Goal: Check status: Check status

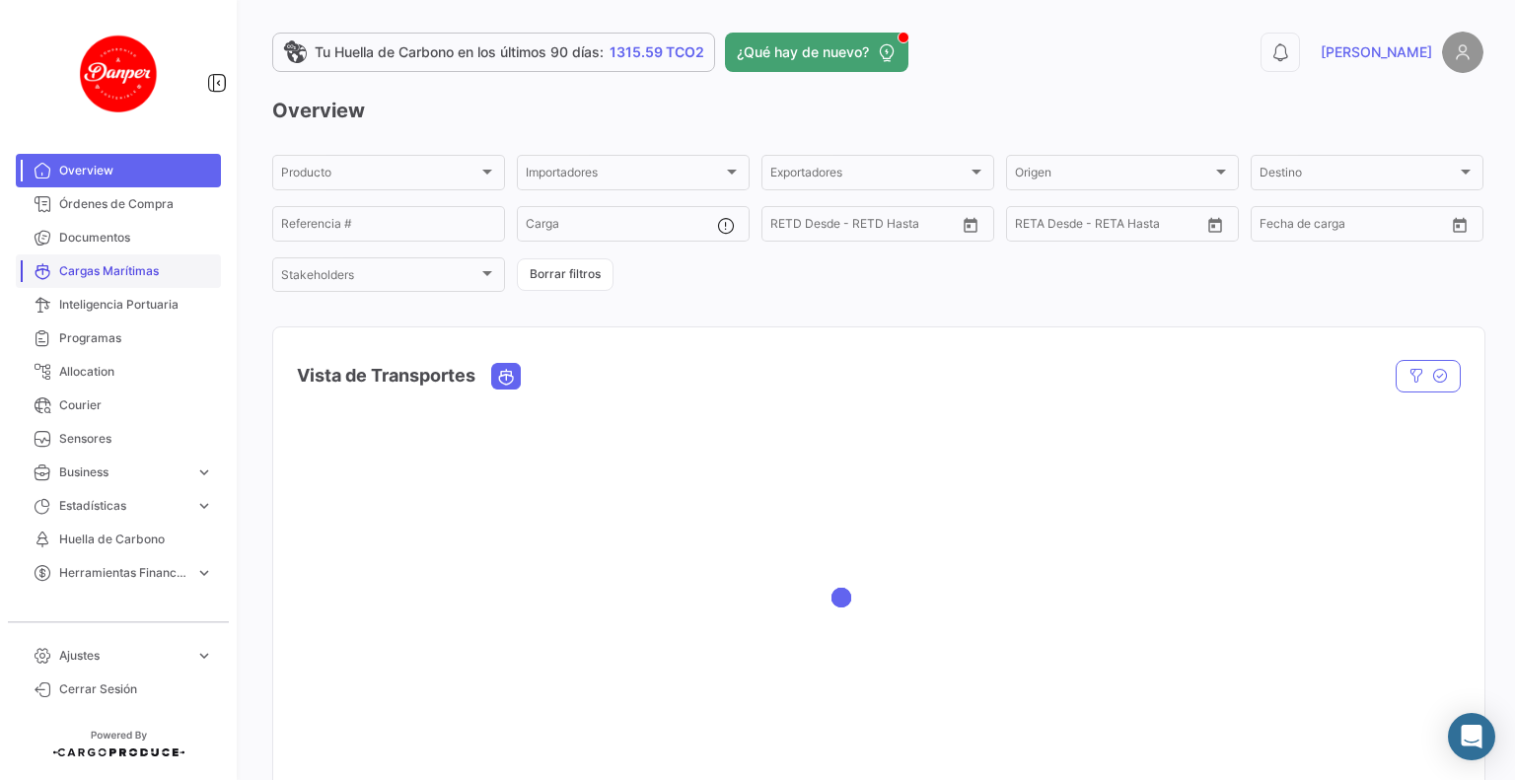
click at [109, 270] on span "Cargas Marítimas" at bounding box center [136, 271] width 154 height 18
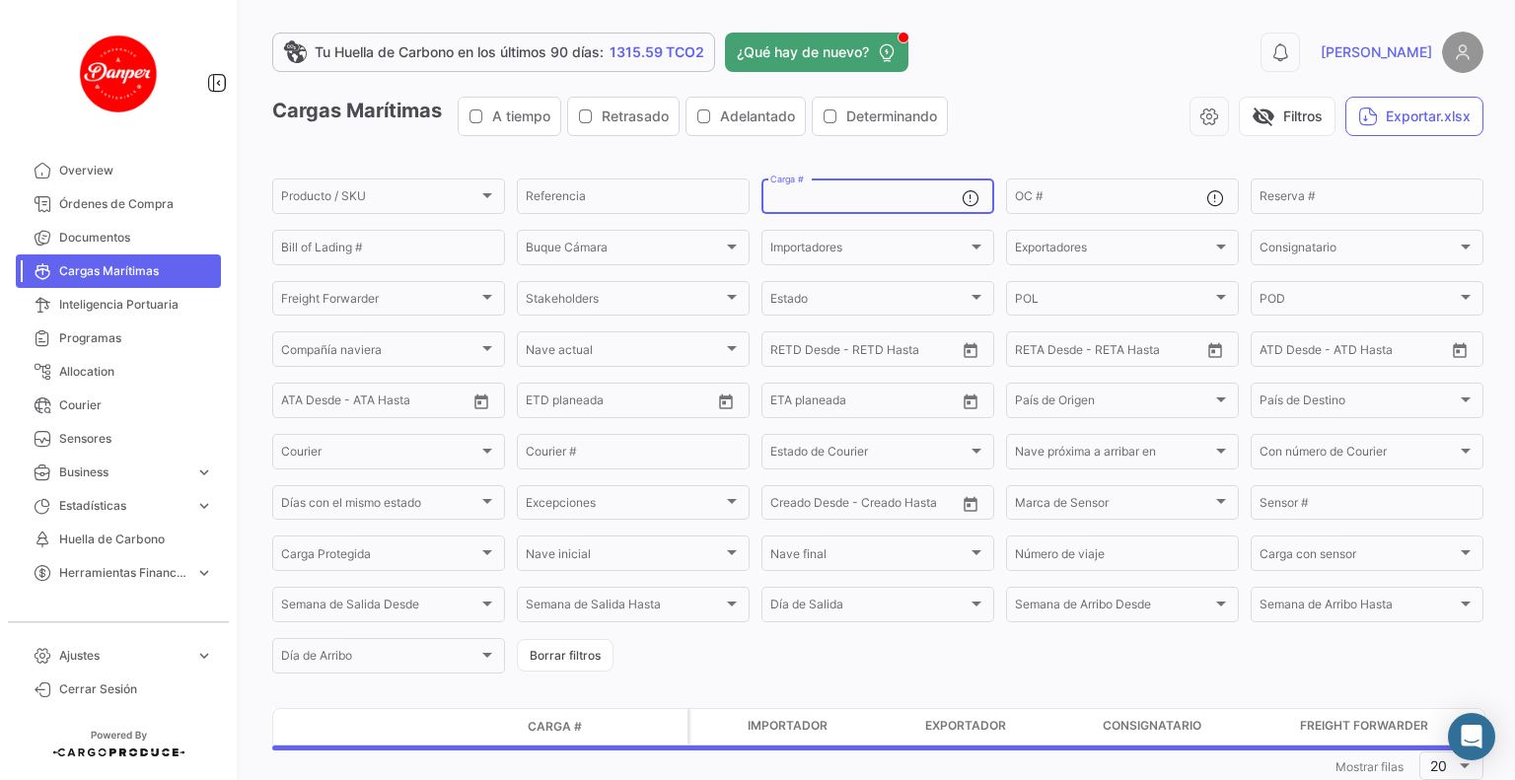
click at [862, 200] on input "Carga #" at bounding box center [865, 199] width 191 height 14
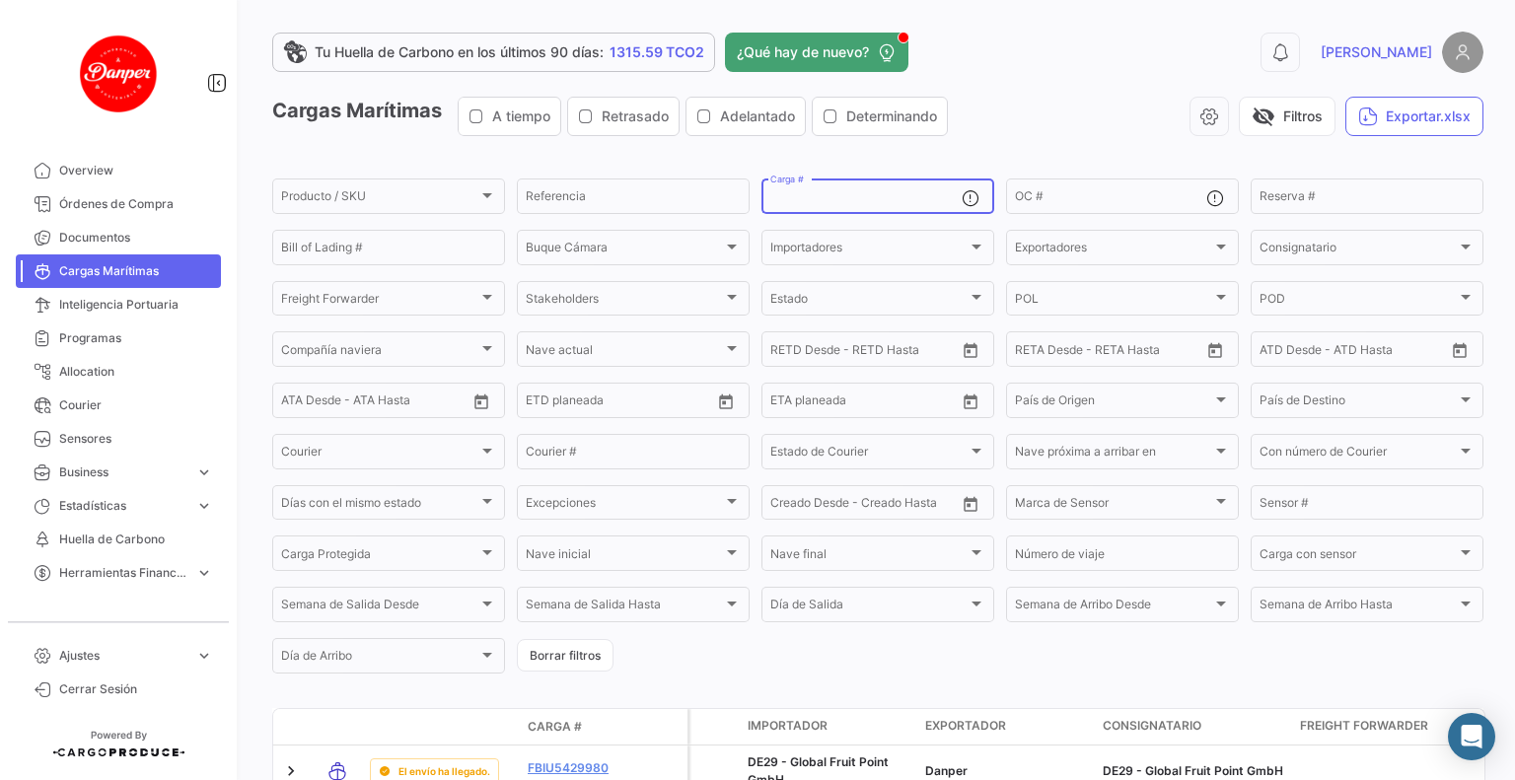
paste input "1100060839"
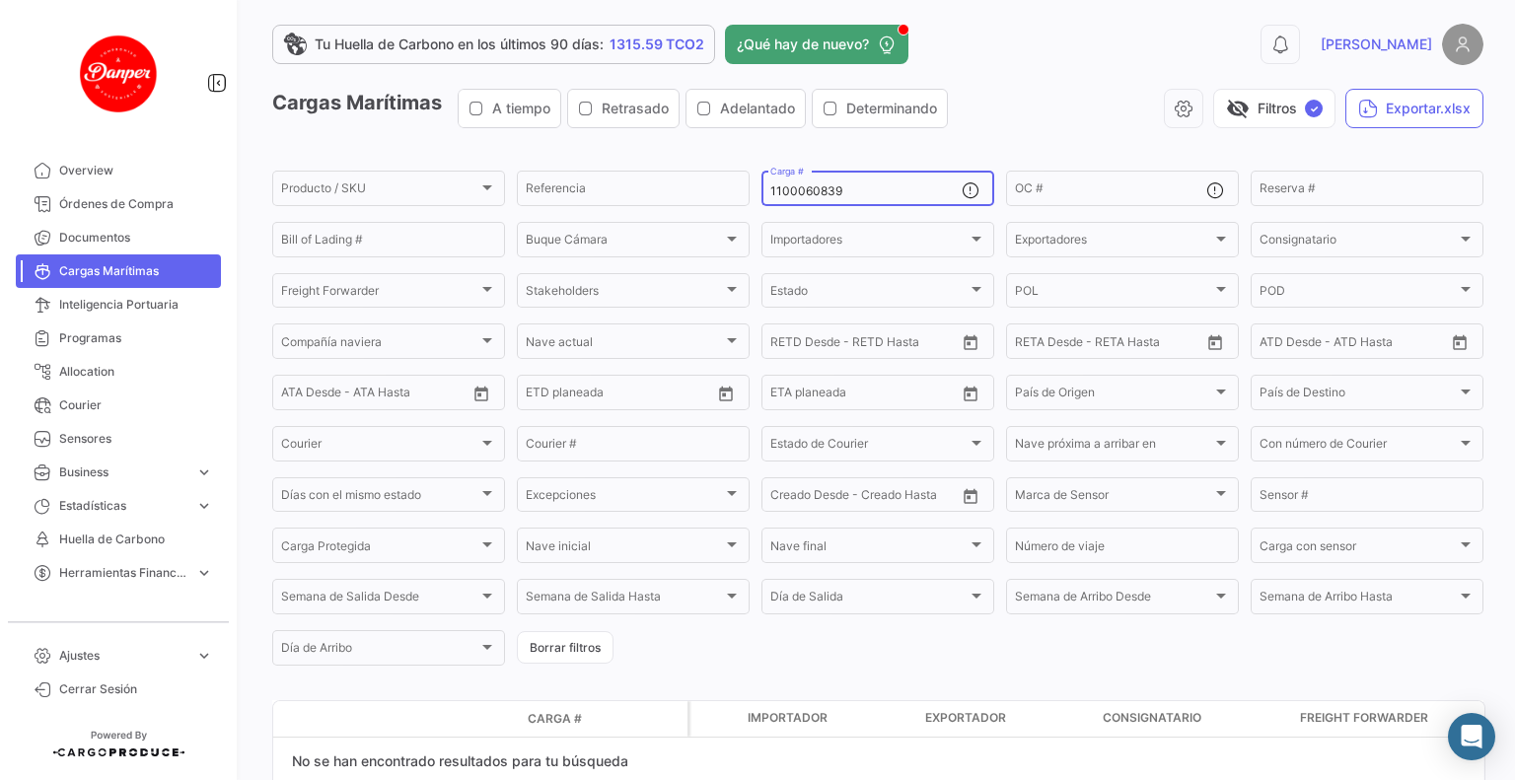
scroll to position [8, 0]
type input "1100060839"
click at [1071, 192] on input "OC #" at bounding box center [1110, 191] width 191 height 14
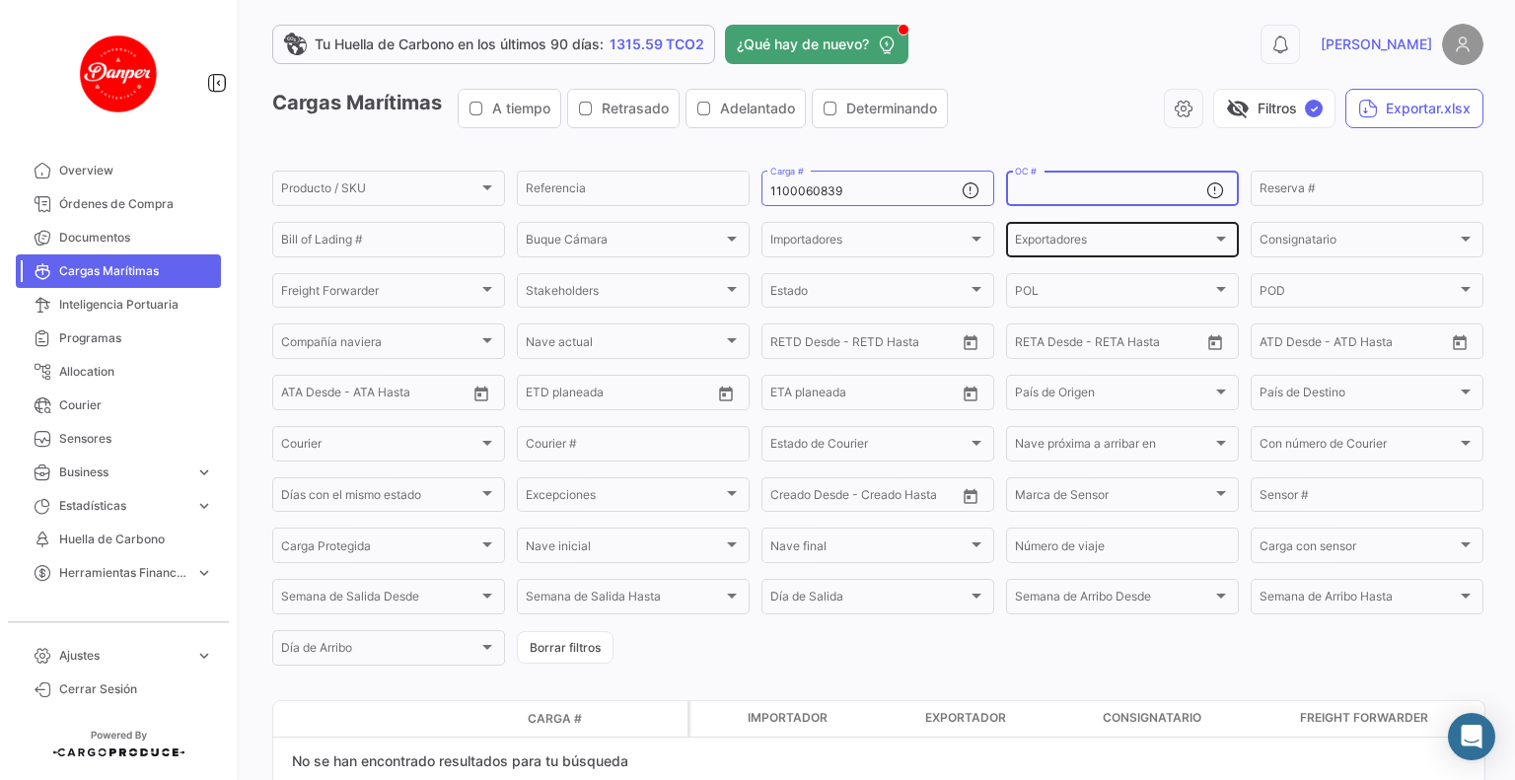
paste input "1100060839"
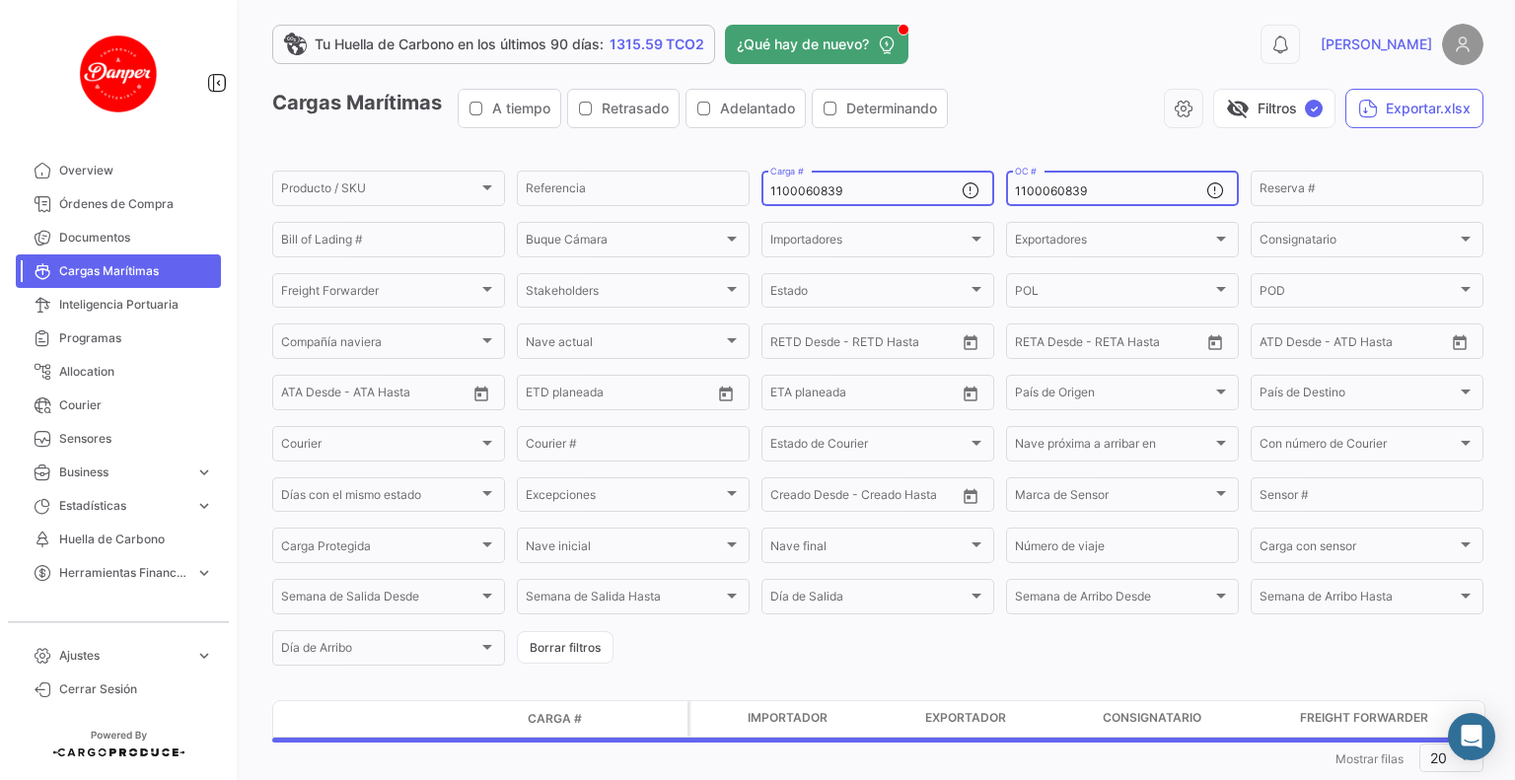
type input "1100060839"
drag, startPoint x: 900, startPoint y: 196, endPoint x: 690, endPoint y: 193, distance: 209.1
click at [0, 0] on div "Producto / SKU Producto / SKU Referencia 1100060839 Carga # 1100060839 OC # Res…" at bounding box center [0, 0] width 0 height 0
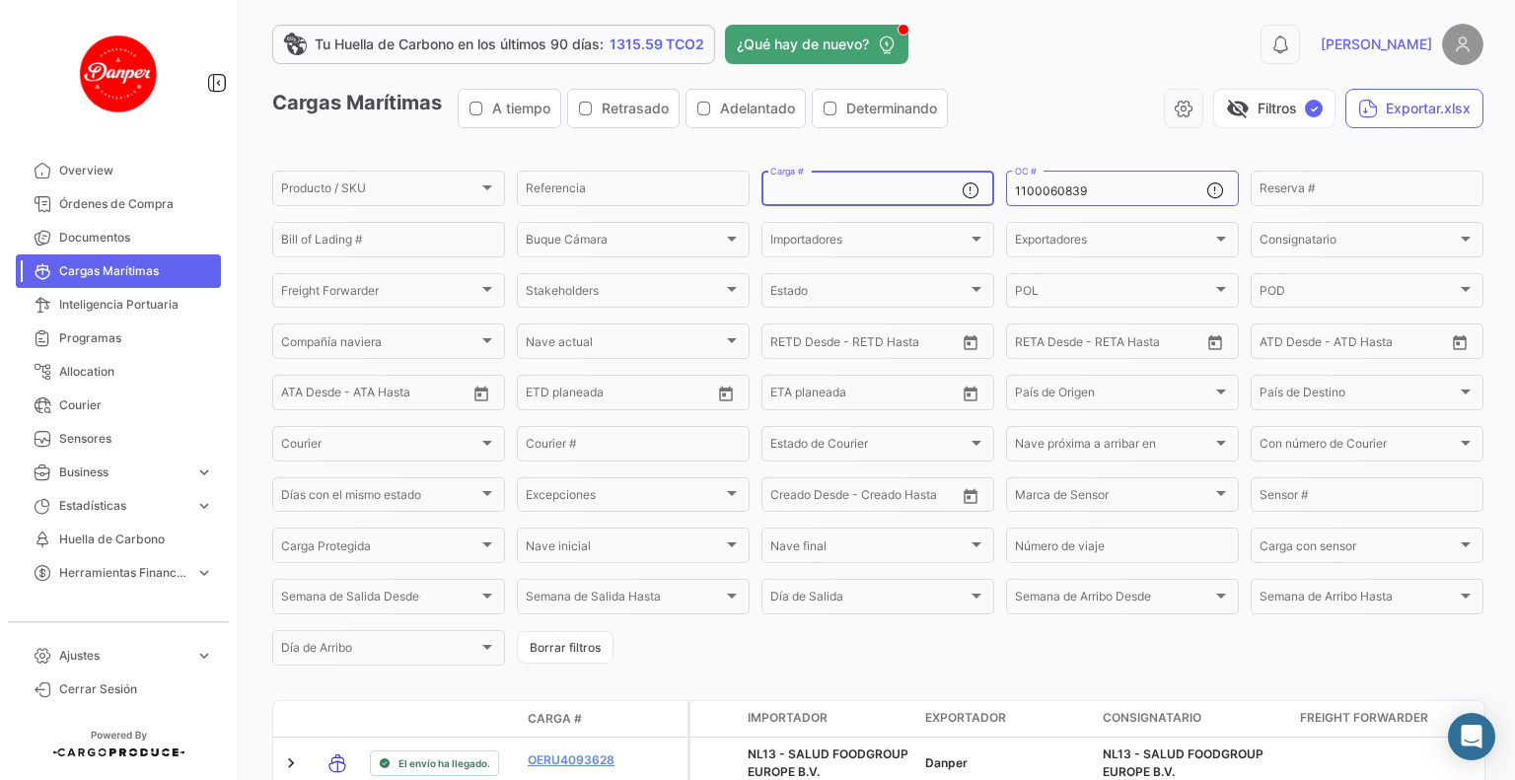
scroll to position [123, 0]
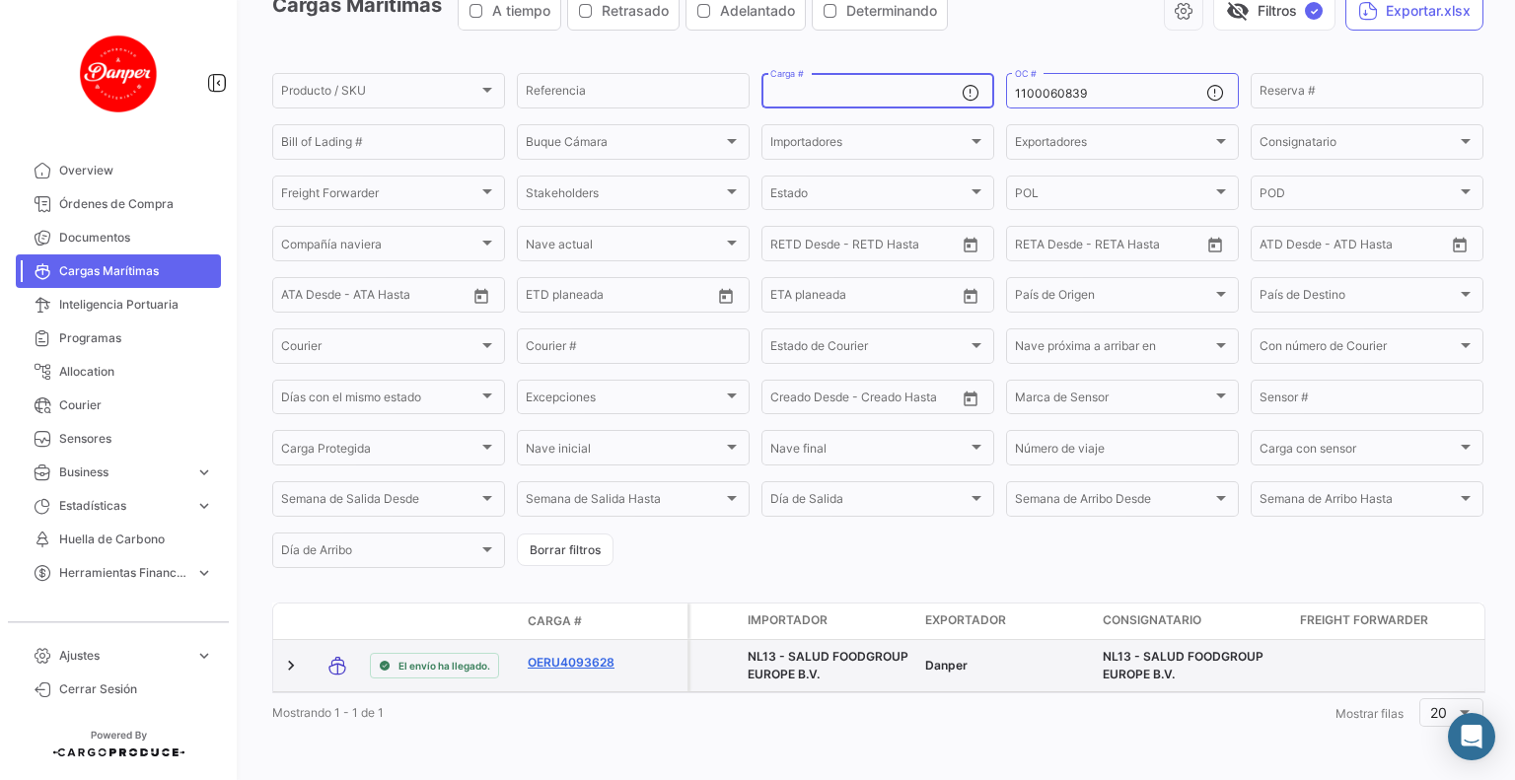
click at [552, 654] on link "OERU4093628" at bounding box center [579, 663] width 103 height 18
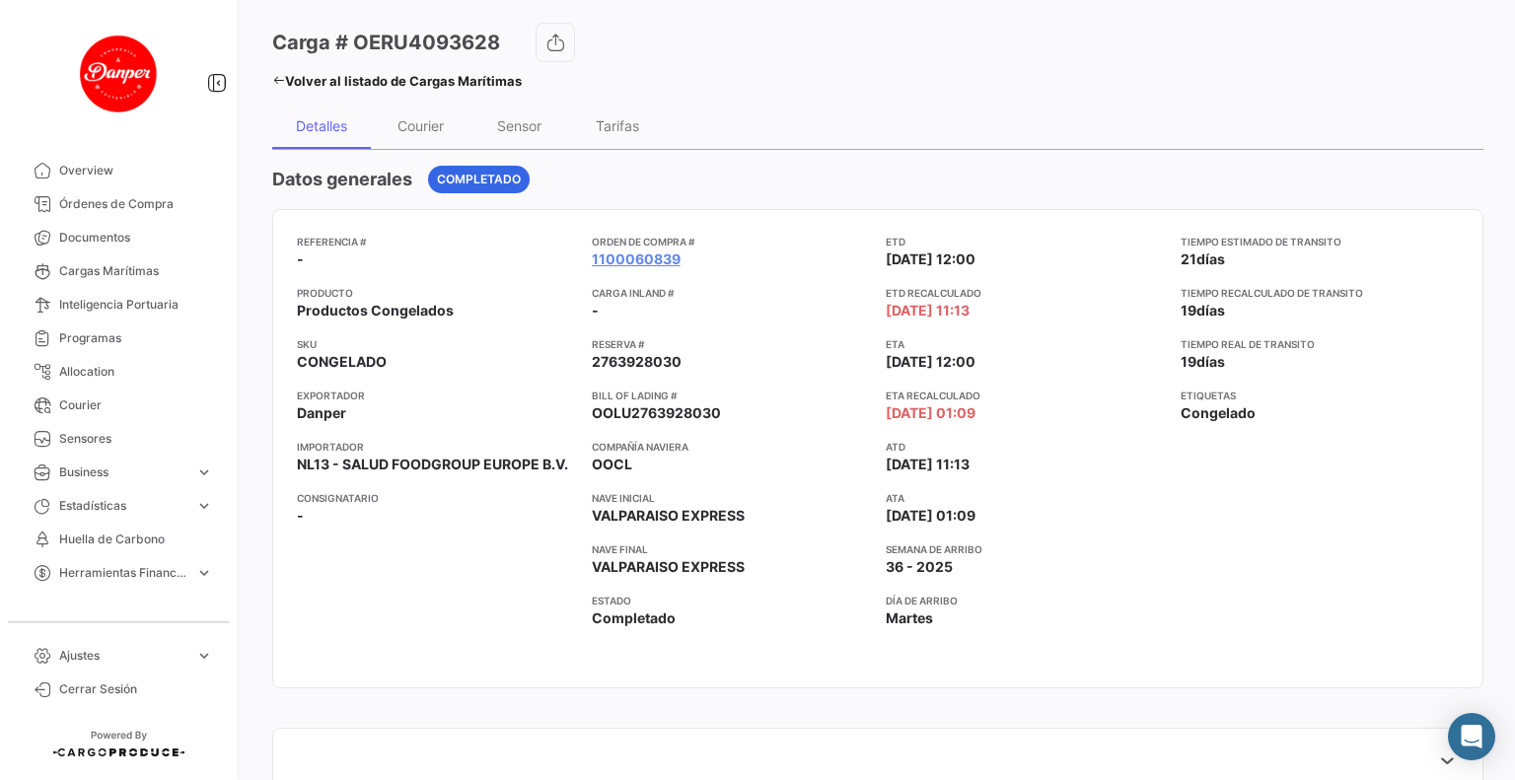
scroll to position [72, 0]
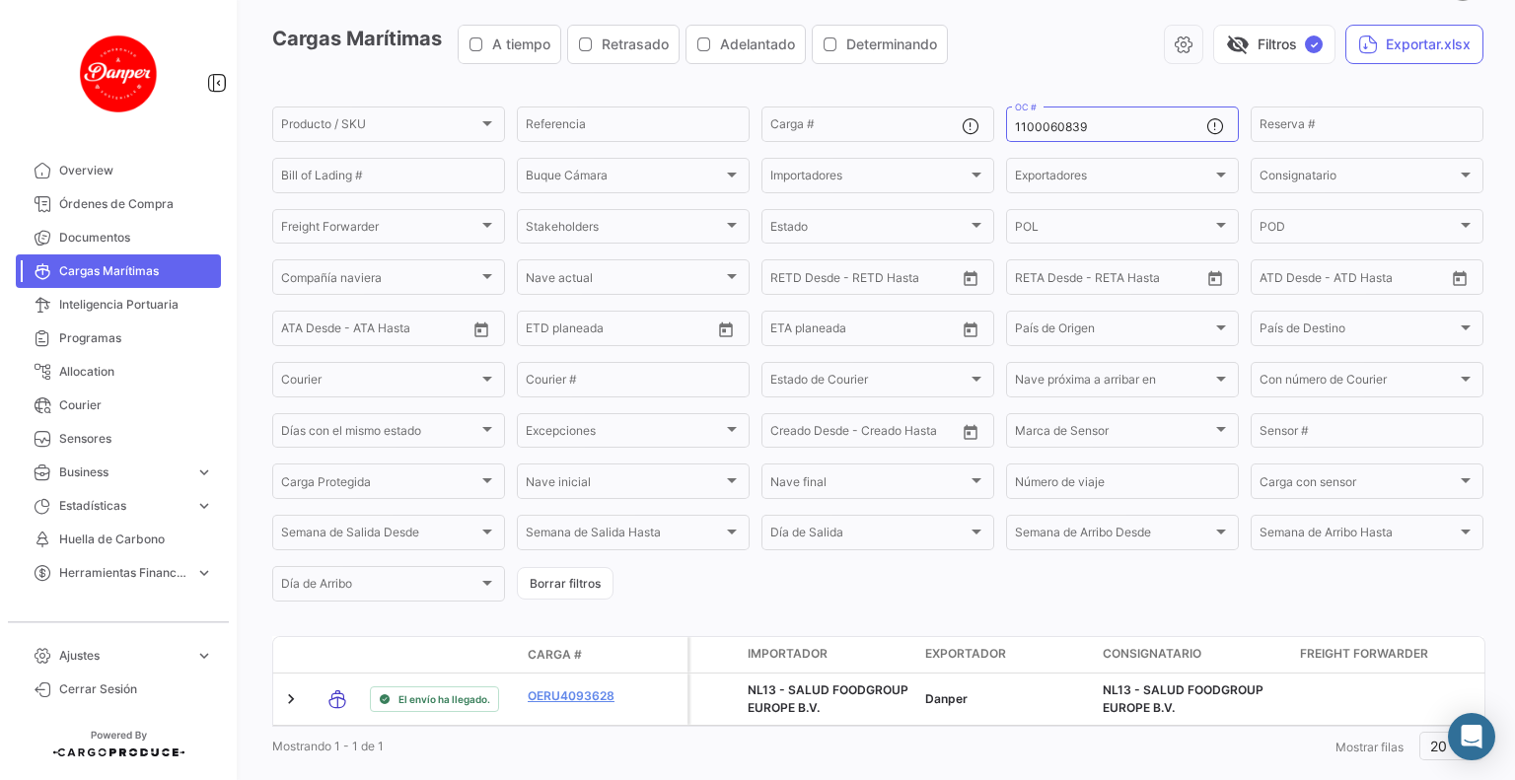
scroll to position [123, 0]
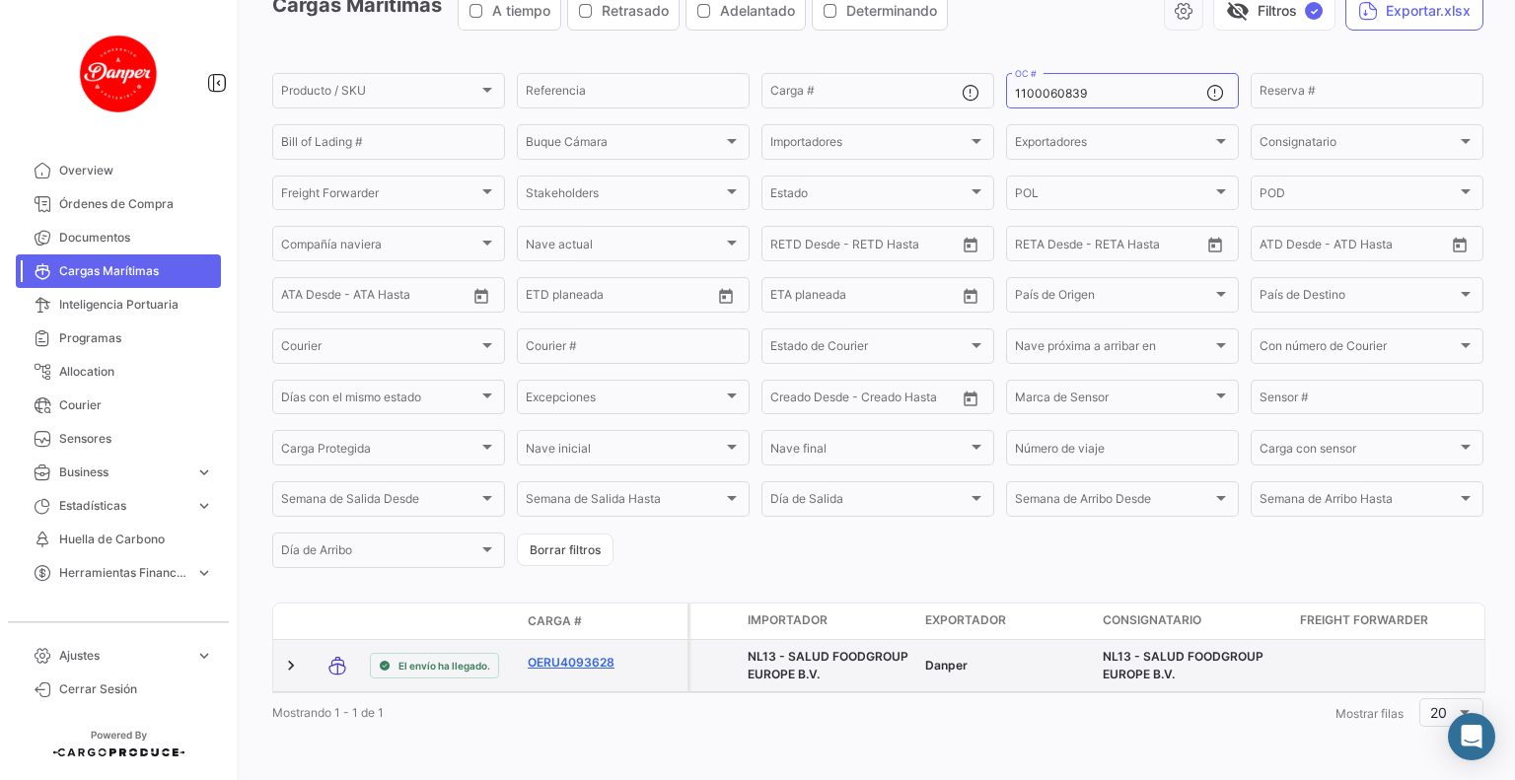
click at [573, 654] on link "OERU4093628" at bounding box center [579, 663] width 103 height 18
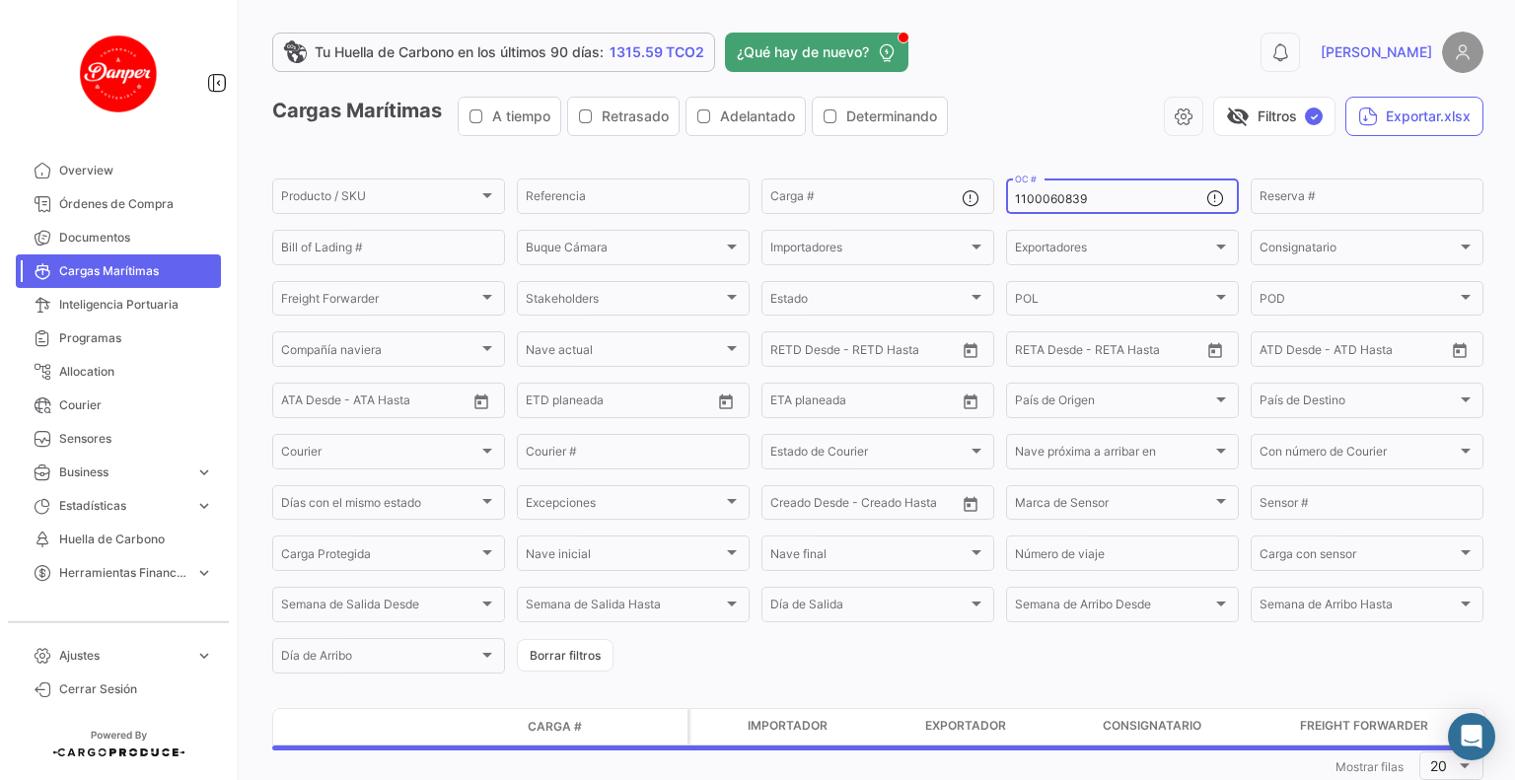
click at [1093, 194] on input "1100060839" at bounding box center [1110, 199] width 191 height 14
drag, startPoint x: 1093, startPoint y: 199, endPoint x: 868, endPoint y: 179, distance: 225.8
click at [0, 0] on div "Producto / SKU Producto / SKU Referencia Carga # 1100060839 OC # Reserva # Bill…" at bounding box center [0, 0] width 0 height 0
paste input "8"
type input "1100060838"
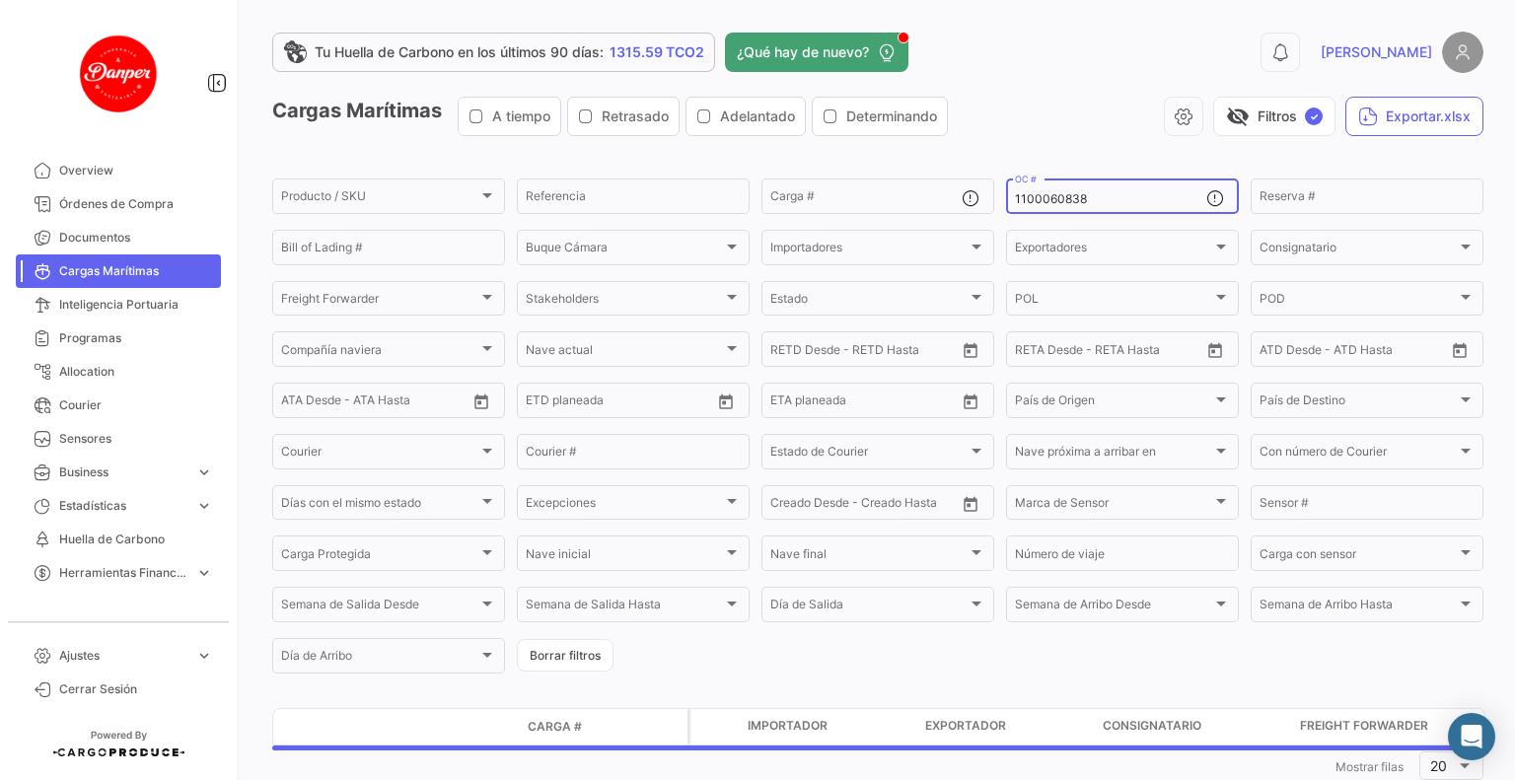
scroll to position [56, 0]
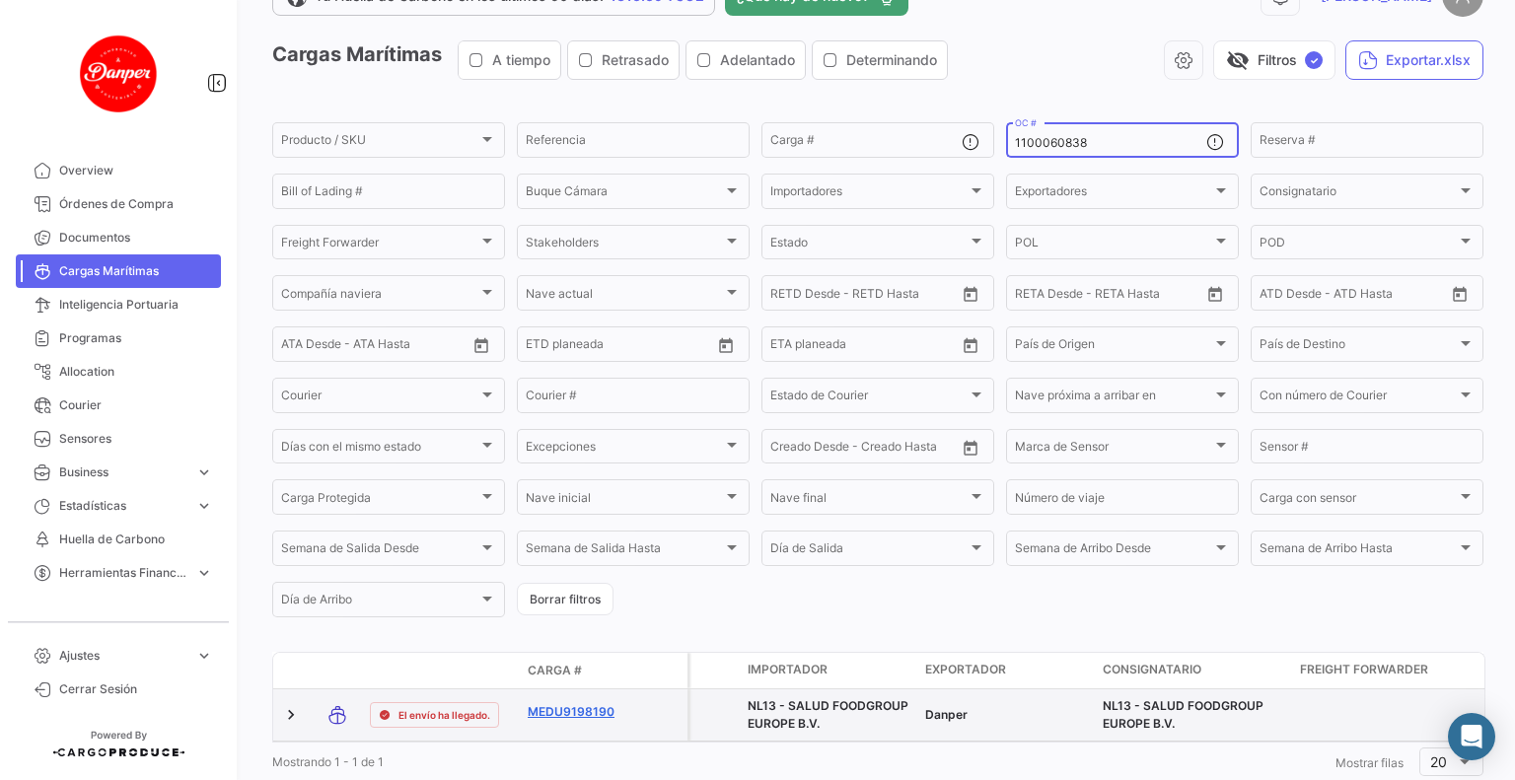
click at [596, 719] on link "MEDU9198190" at bounding box center [579, 712] width 103 height 18
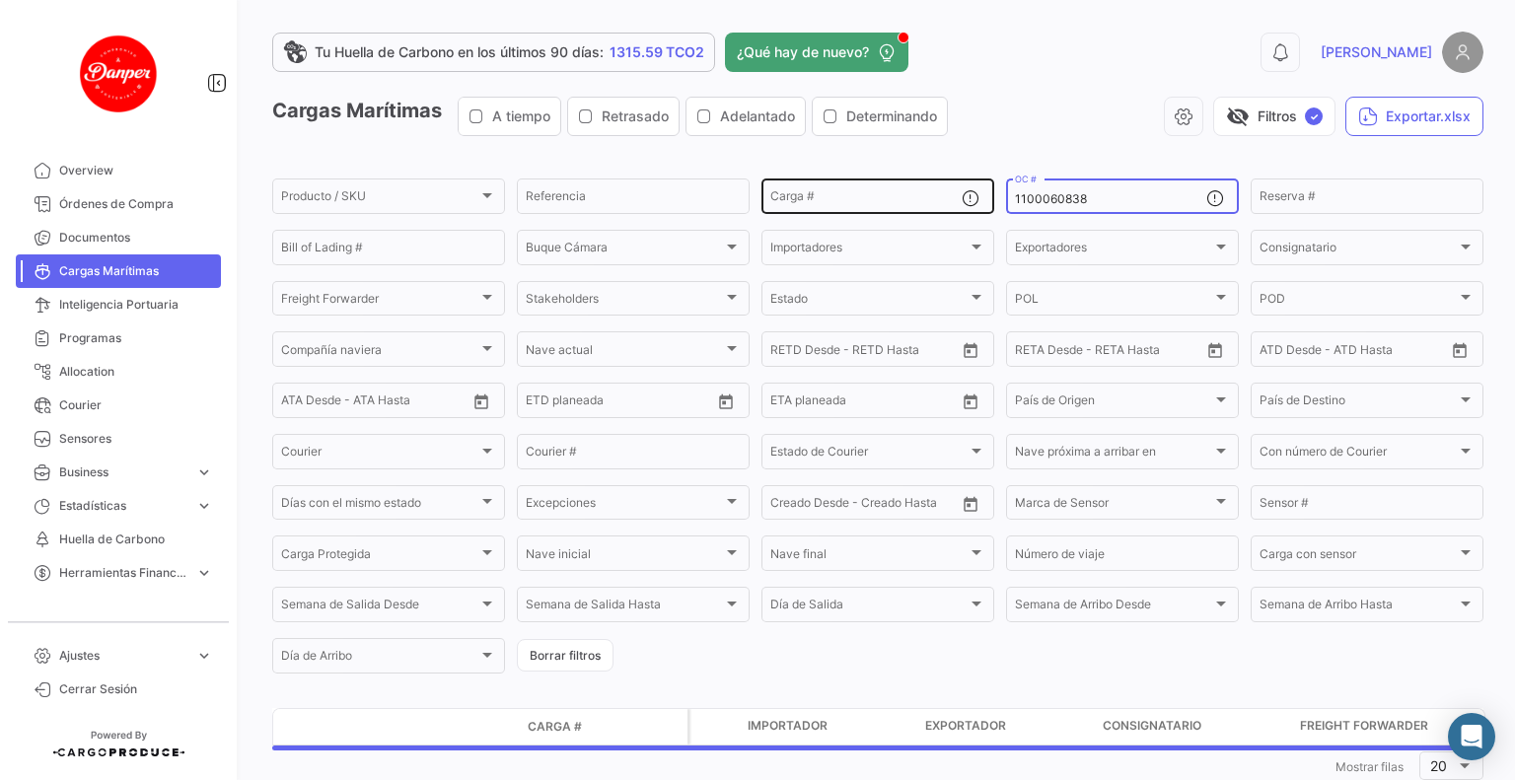
drag, startPoint x: 1092, startPoint y: 204, endPoint x: 884, endPoint y: 206, distance: 208.1
click at [0, 0] on div "Producto / SKU Producto / SKU Referencia Carga # 1100060838 OC # Reserva # Bill…" at bounding box center [0, 0] width 0 height 0
paste input "1344"
type input "1100061344"
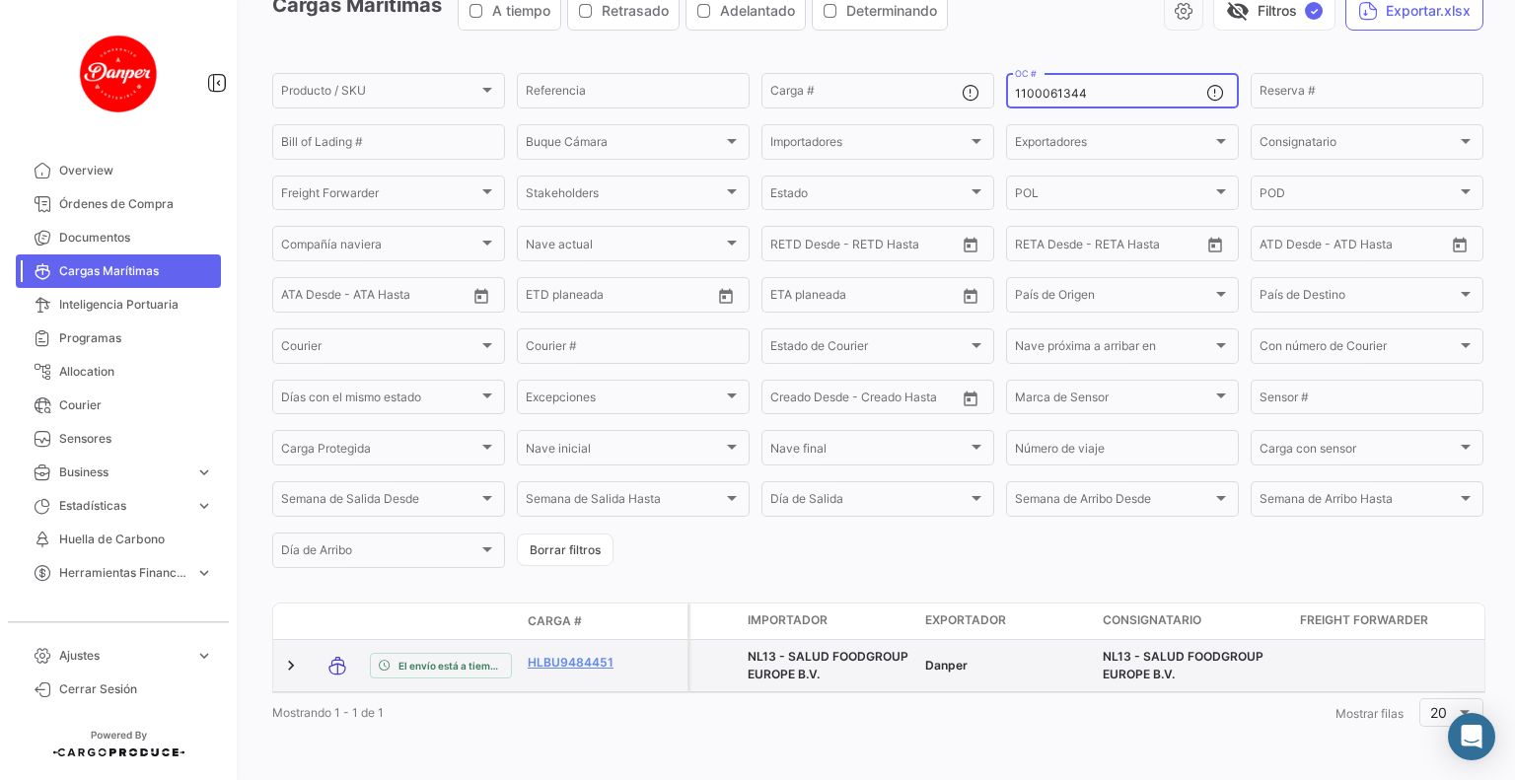
scroll to position [123, 0]
click at [590, 654] on link "HLBU9484451" at bounding box center [579, 663] width 103 height 18
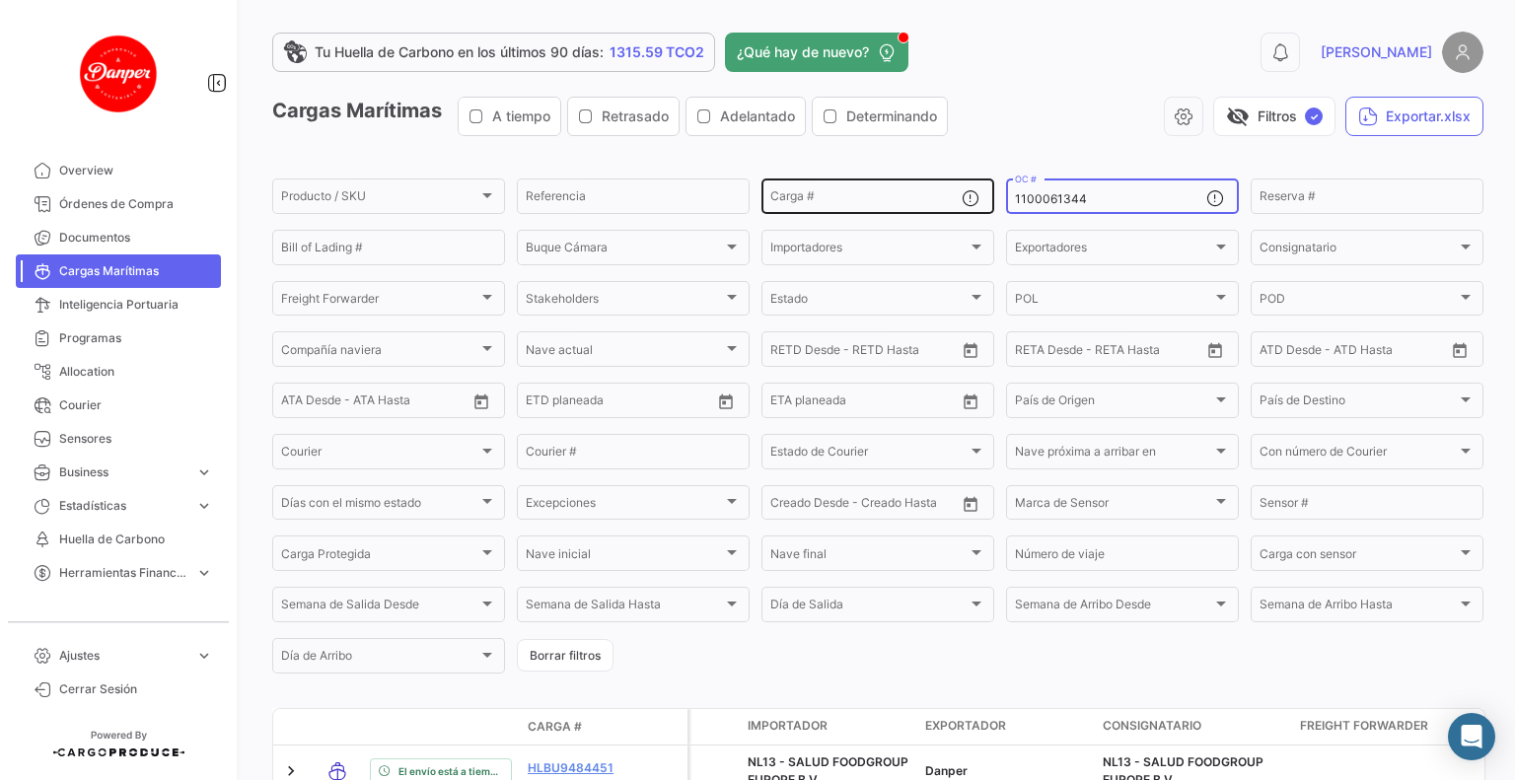
drag, startPoint x: 1100, startPoint y: 196, endPoint x: 860, endPoint y: 192, distance: 239.7
click at [0, 0] on div "Producto / SKU Producto / SKU Referencia Carga # 1100061344 OC # Reserva # Bill…" at bounding box center [0, 0] width 0 height 0
paste input "0838"
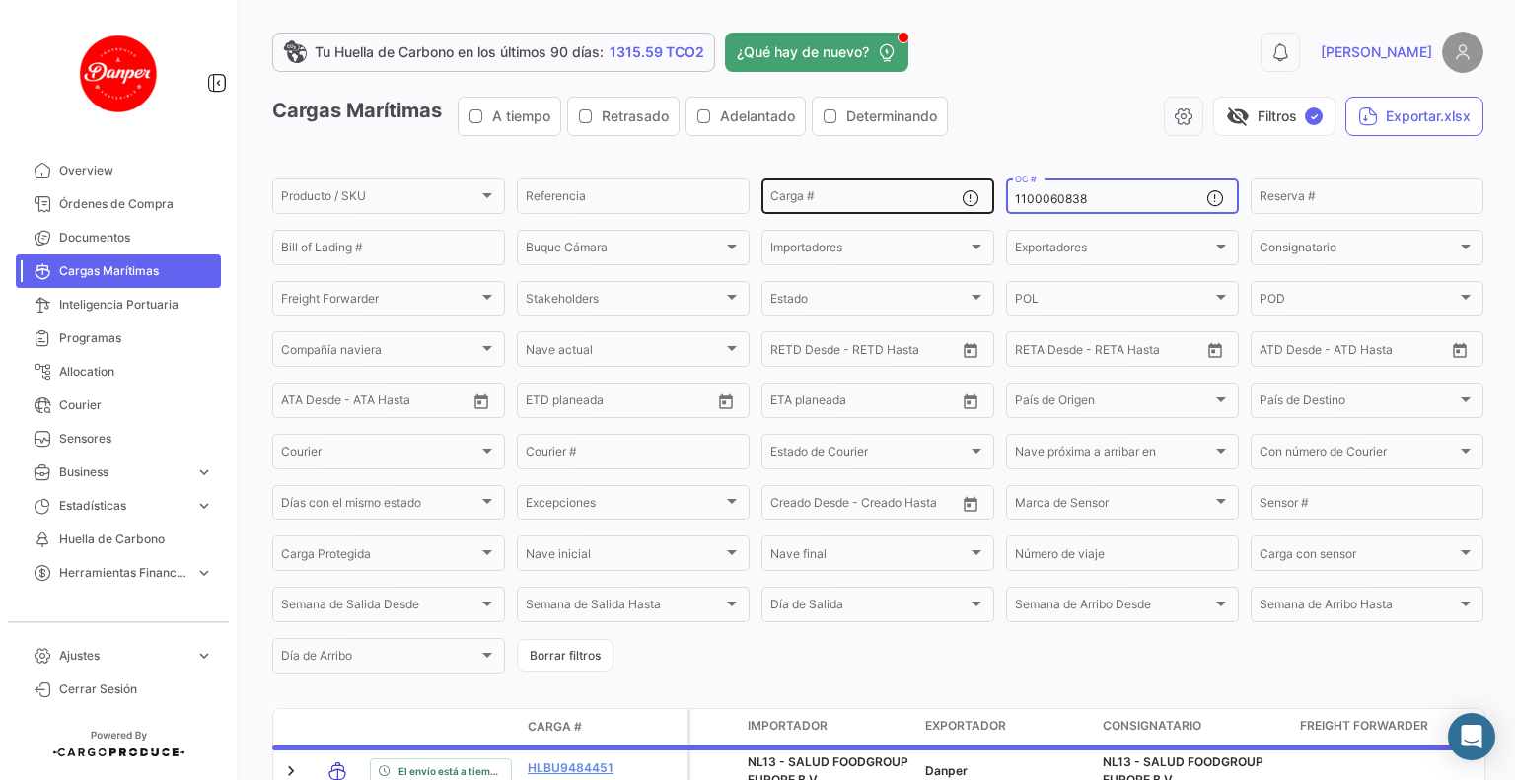
type input "1100060838"
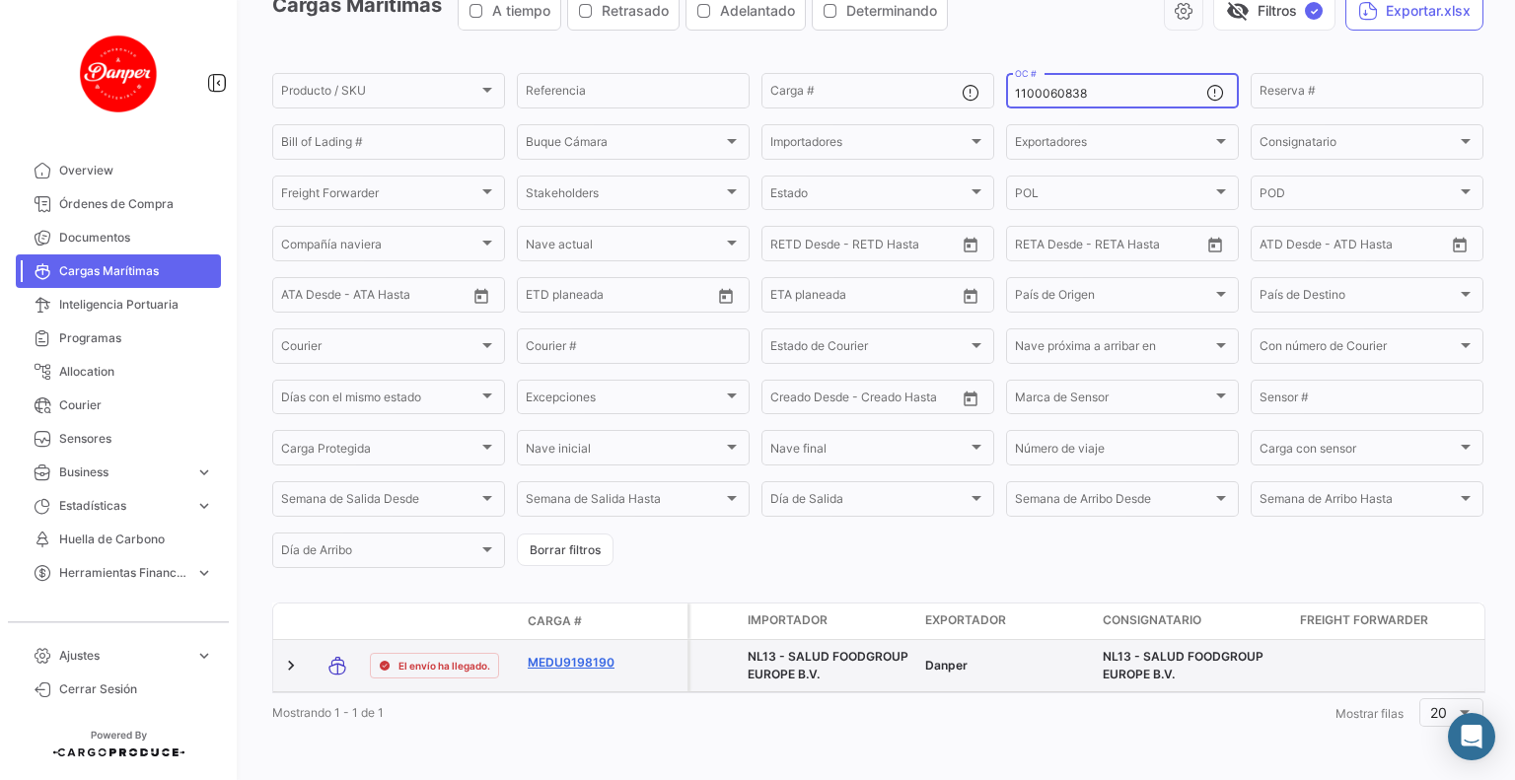
click at [569, 654] on link "MEDU9198190" at bounding box center [579, 663] width 103 height 18
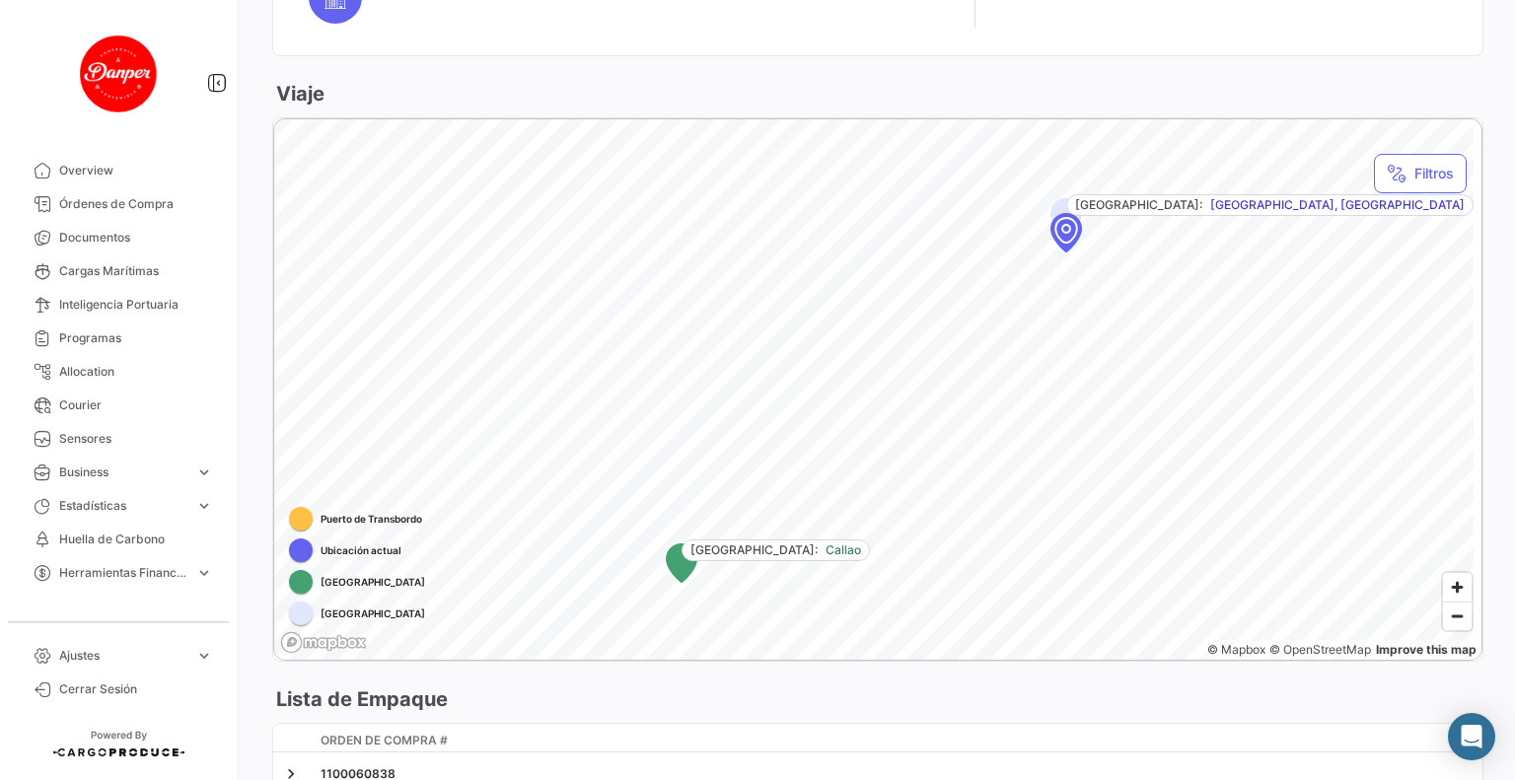
scroll to position [1048, 0]
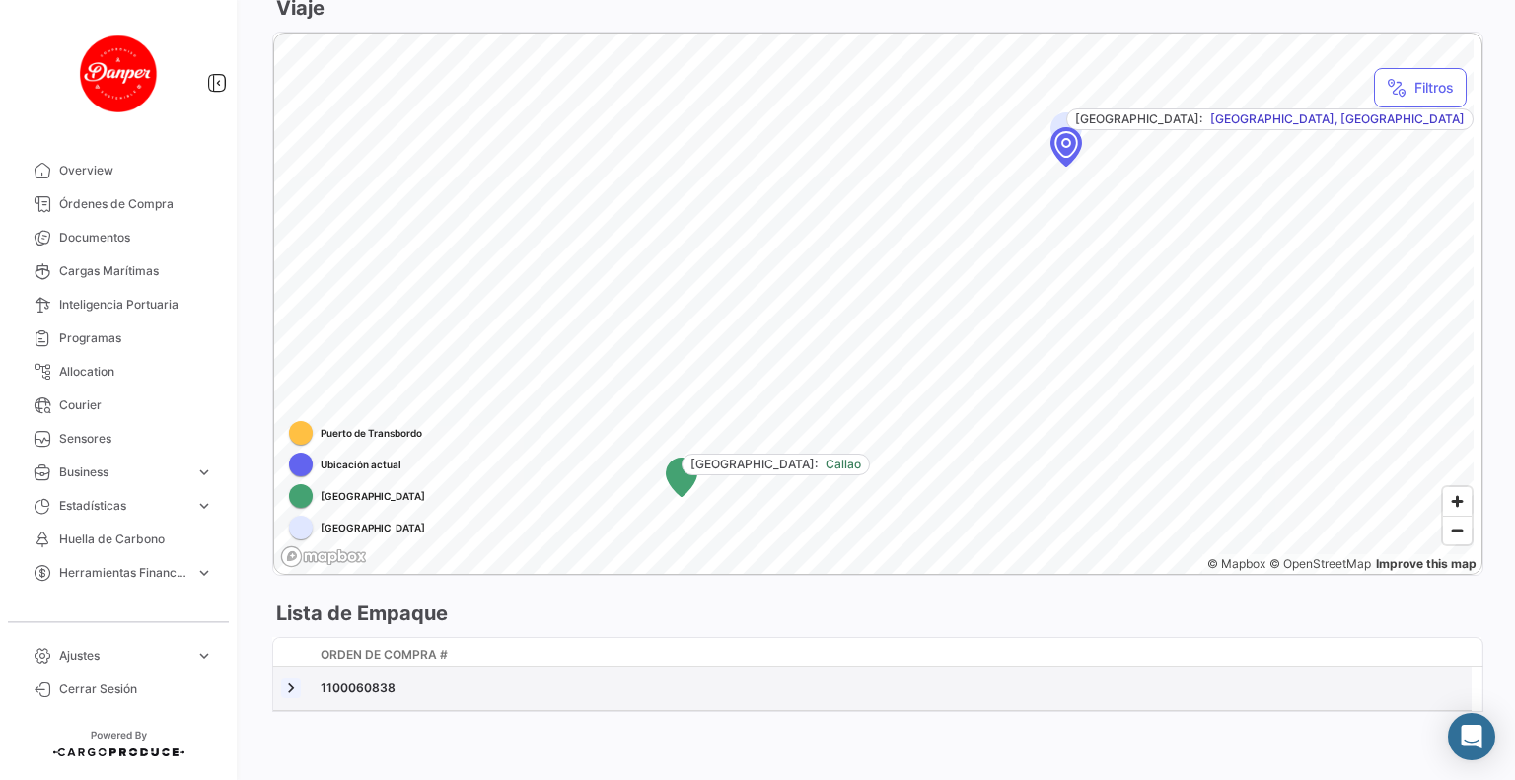
click at [284, 687] on link at bounding box center [291, 689] width 20 height 20
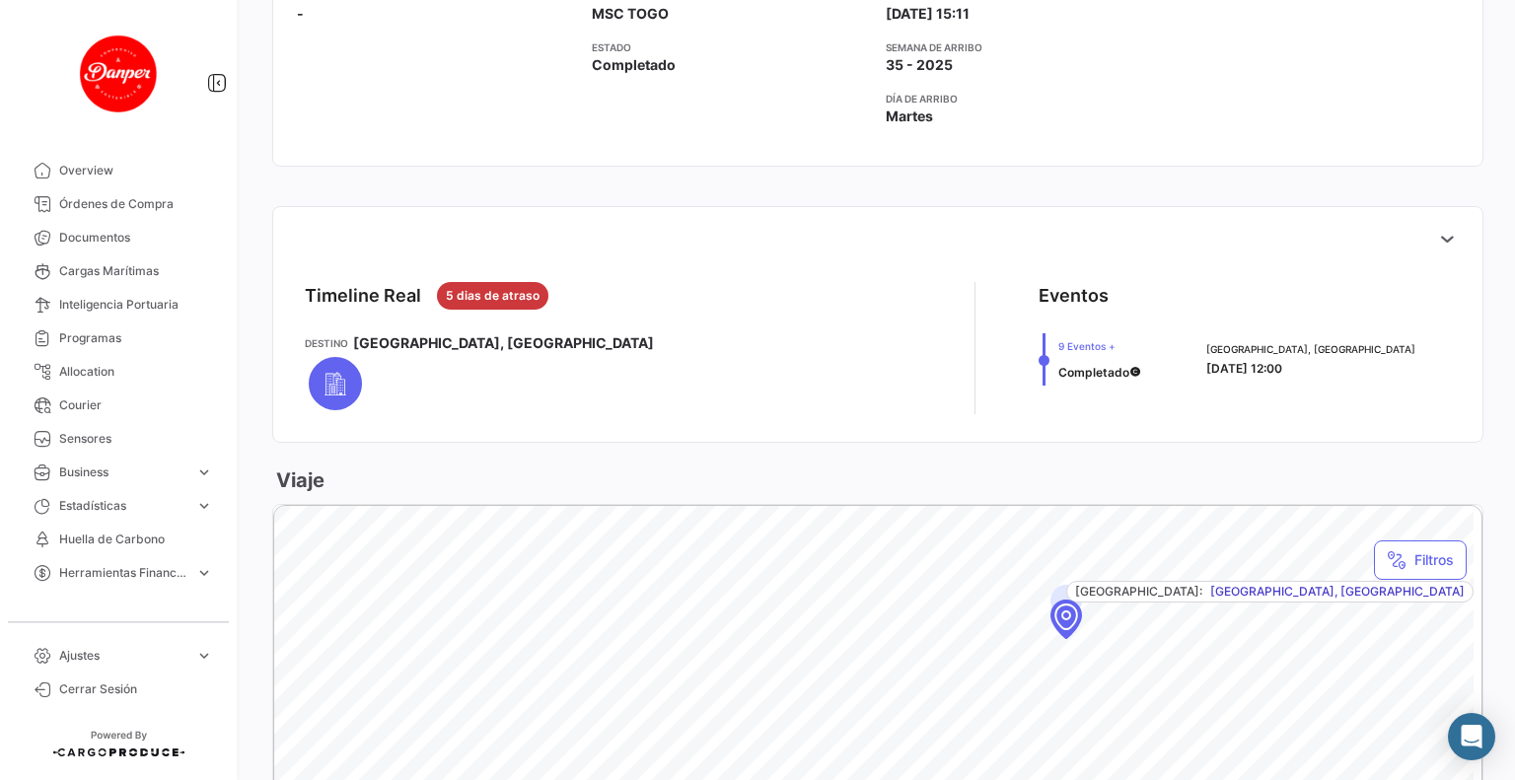
scroll to position [590, 0]
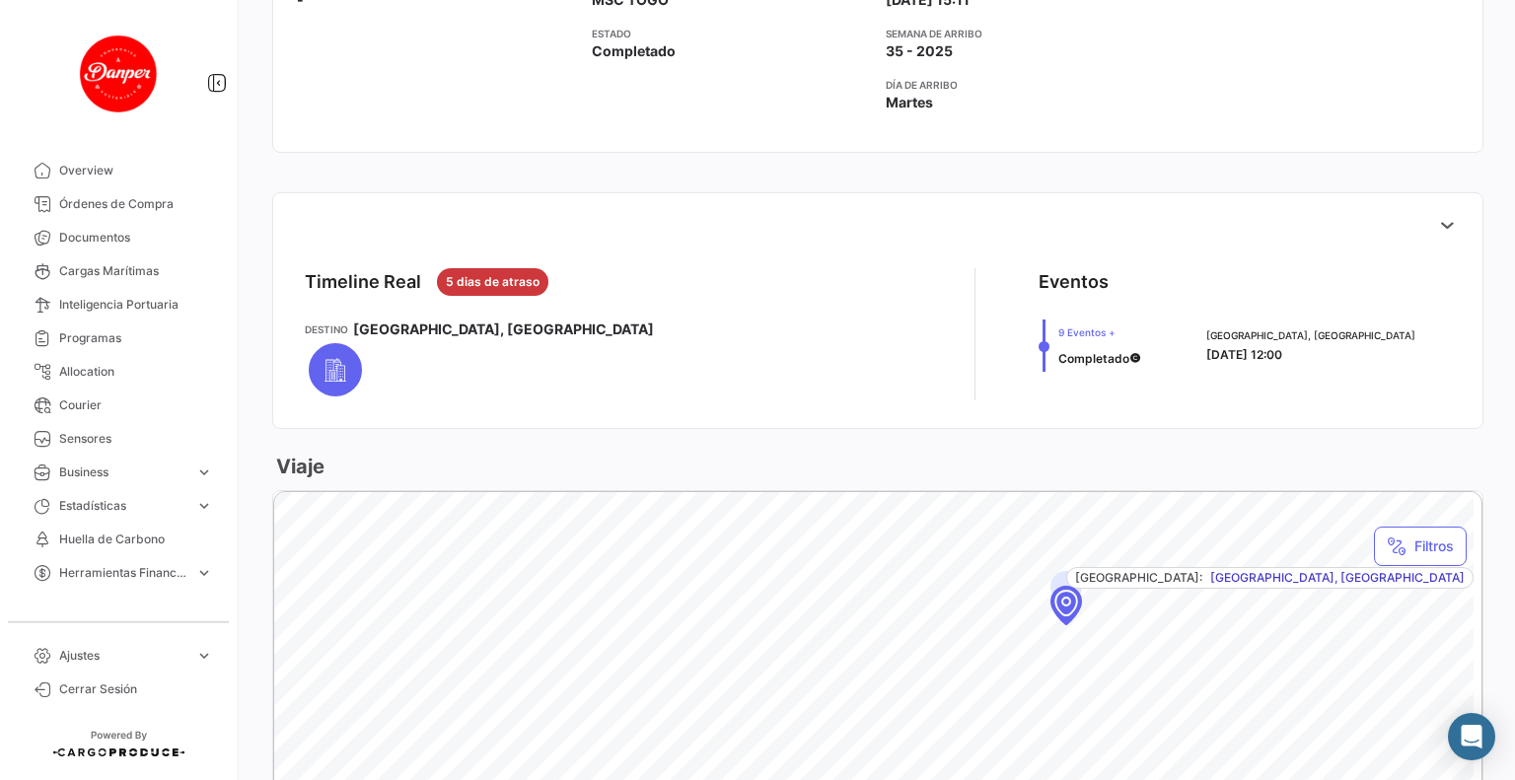
click at [417, 344] on div at bounding box center [608, 369] width 607 height 61
click at [416, 325] on span "[GEOGRAPHIC_DATA], [GEOGRAPHIC_DATA]" at bounding box center [503, 330] width 301 height 20
click at [501, 277] on span "5 dias de atraso" at bounding box center [493, 282] width 94 height 18
click at [394, 277] on div "Timeline Real" at bounding box center [363, 282] width 116 height 28
click at [332, 365] on mat-tooltip-component "[GEOGRAPHIC_DATA], [GEOGRAPHIC_DATA]" at bounding box center [477, 374] width 290 height 73
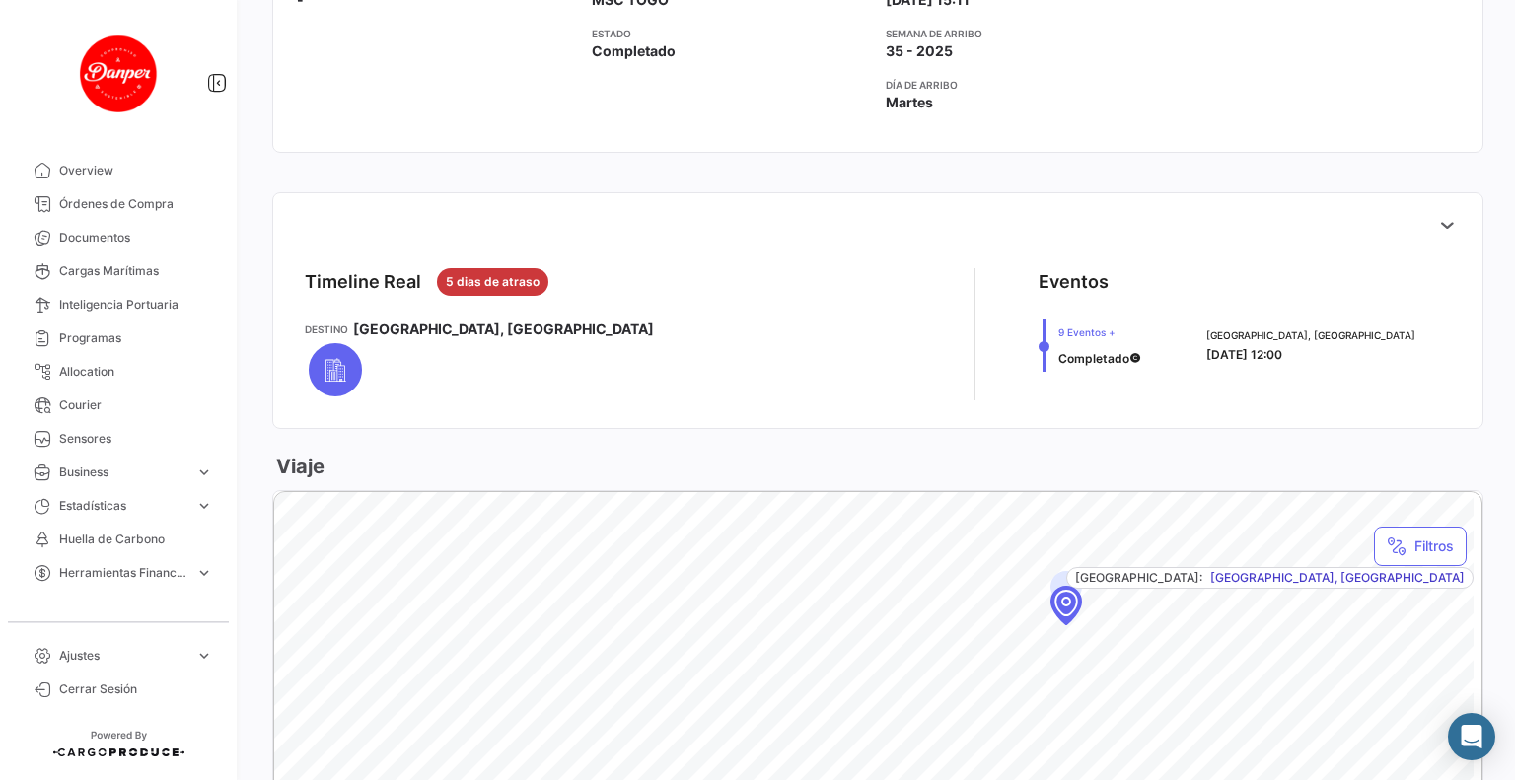
click at [555, 363] on div at bounding box center [608, 369] width 607 height 61
click at [1444, 224] on icon at bounding box center [1447, 225] width 20 height 20
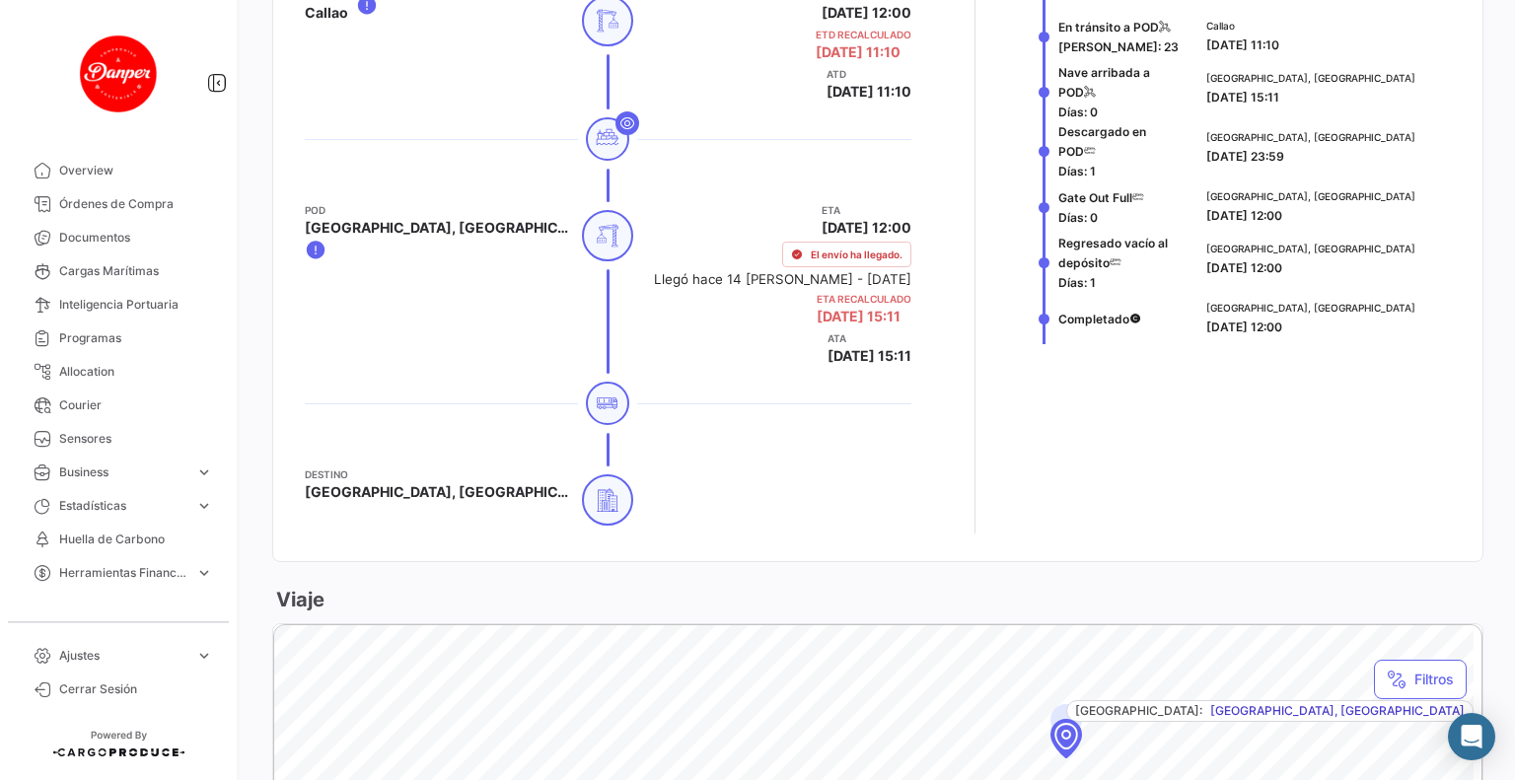
scroll to position [1120, 0]
